Goal: Task Accomplishment & Management: Complete application form

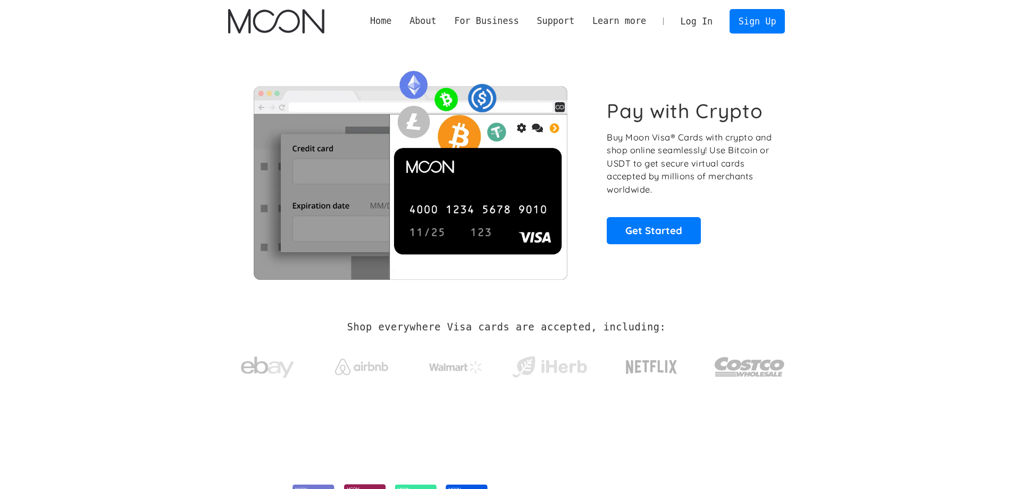
click at [636, 239] on link "Get Started" at bounding box center [654, 230] width 94 height 27
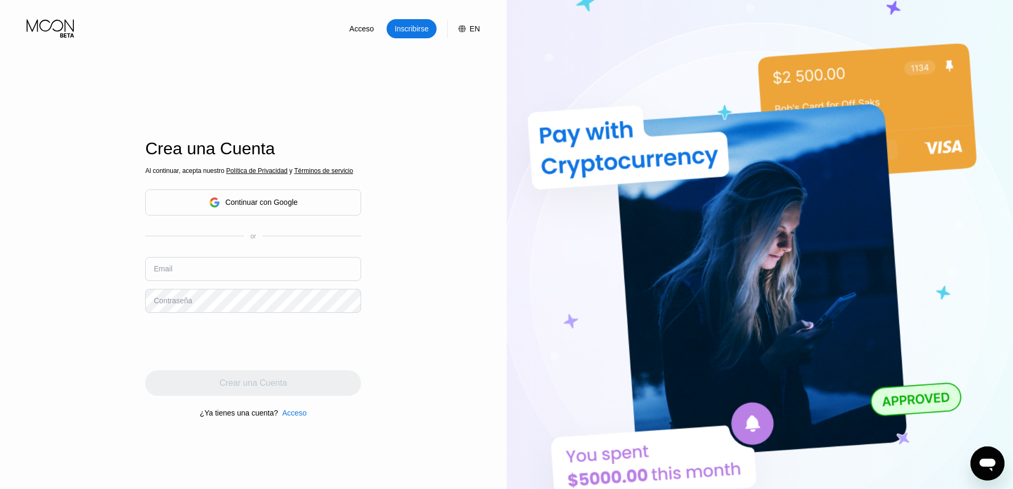
click at [181, 251] on div "Al continuar, acepta nuestro Política de Privacidad y Términos de servicio Cont…" at bounding box center [253, 292] width 216 height 256
click at [177, 277] on input "text" at bounding box center [253, 269] width 216 height 24
type input "[EMAIL_ADDRESS][DOMAIN_NAME]"
click at [145, 344] on div "Acceso Inscribirse EN Idioma English Ahorrar Crea una Cuenta Al continuar, acep…" at bounding box center [253, 269] width 507 height 538
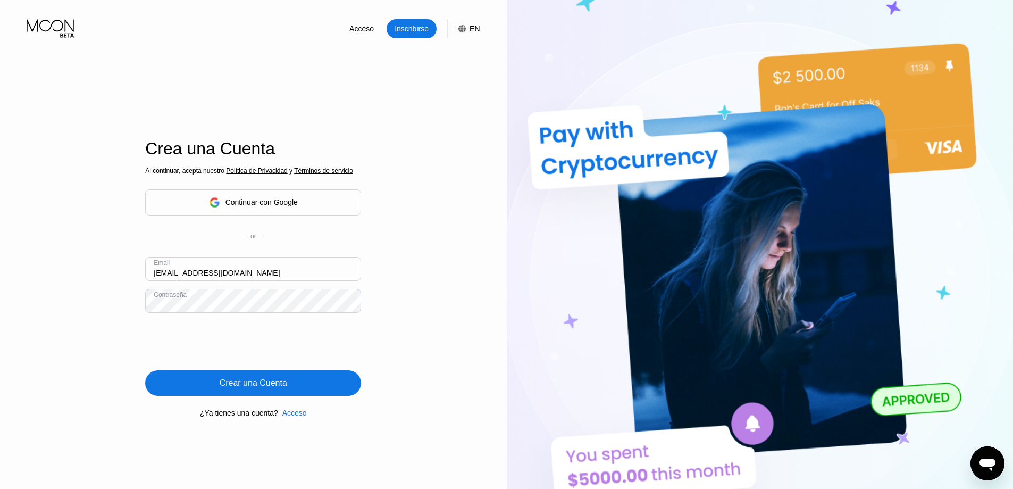
click at [245, 388] on div "Crear una Cuenta" at bounding box center [254, 383] width 68 height 11
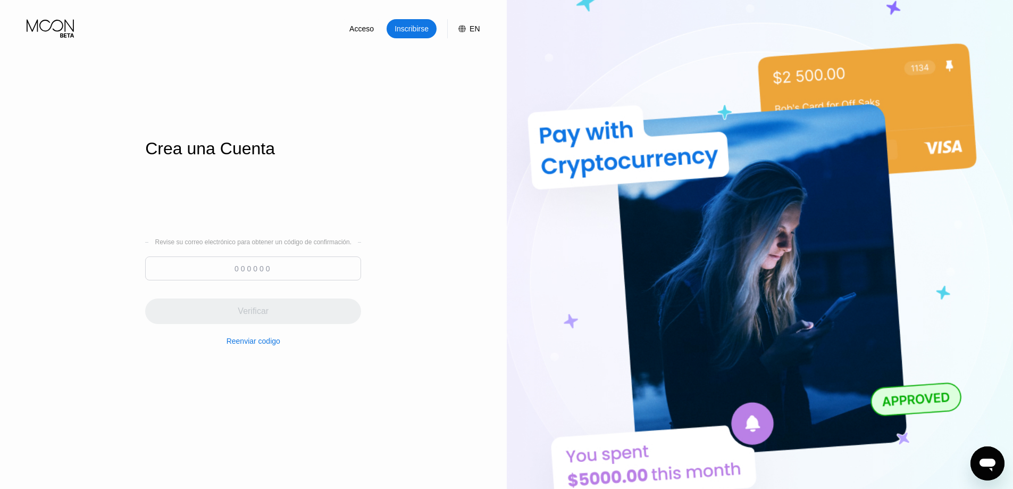
click at [298, 277] on input at bounding box center [253, 268] width 216 height 24
click at [358, 277] on input at bounding box center [253, 268] width 216 height 24
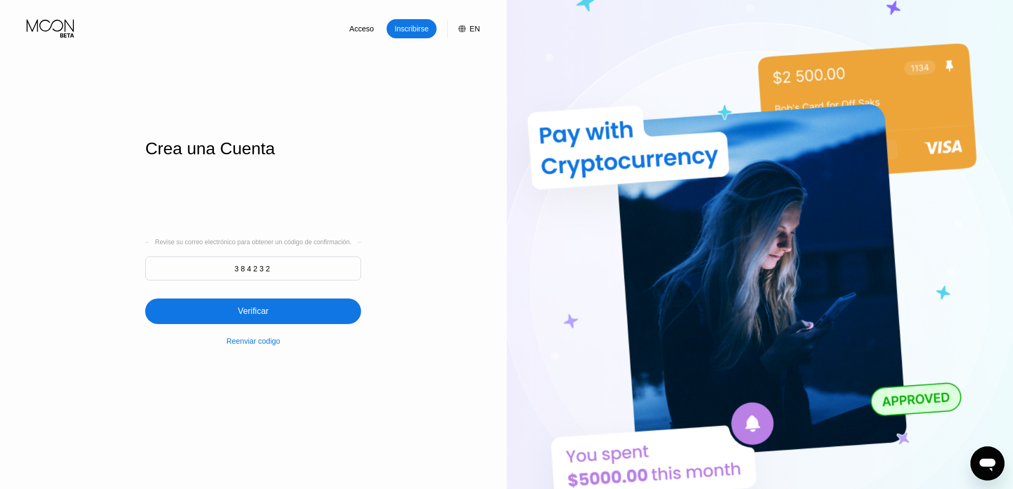
type input "384232"
click at [313, 312] on div "Verificar" at bounding box center [253, 311] width 216 height 26
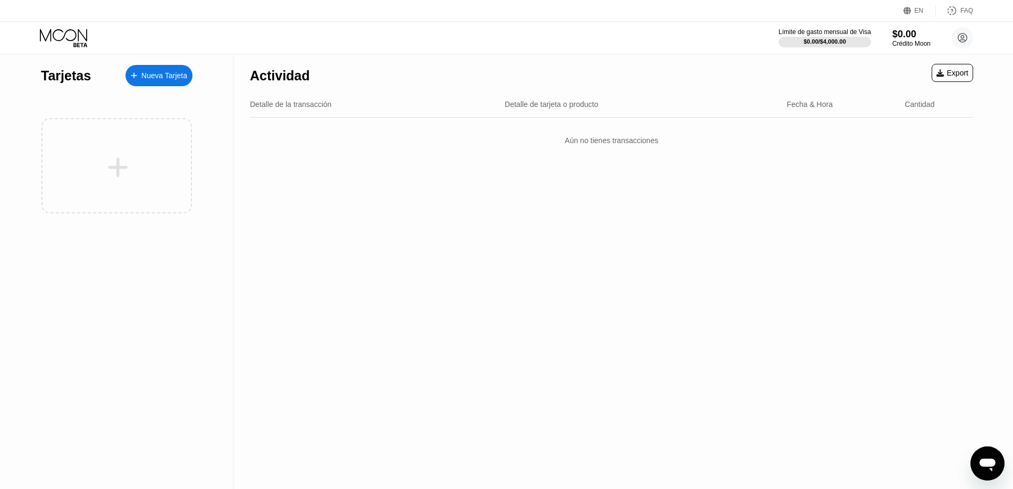
click at [161, 81] on div "Nueva Tarjeta" at bounding box center [159, 75] width 67 height 21
